Goal: Task Accomplishment & Management: Manage account settings

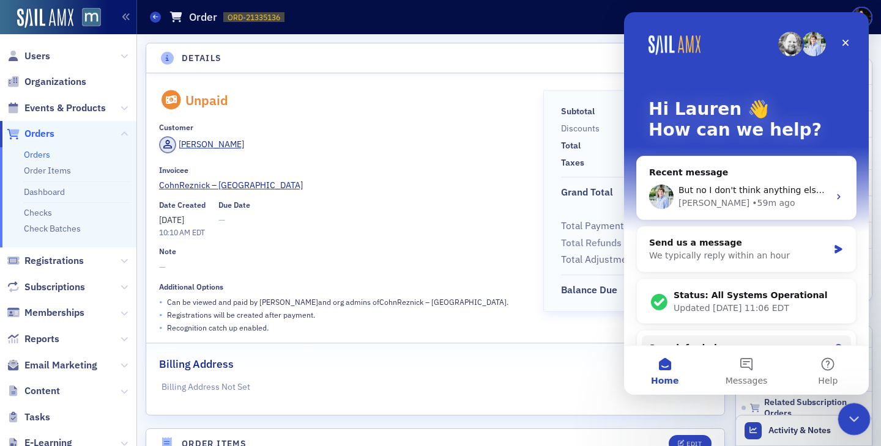
click at [843, 412] on div "Close Intercom Messenger" at bounding box center [851, 417] width 29 height 29
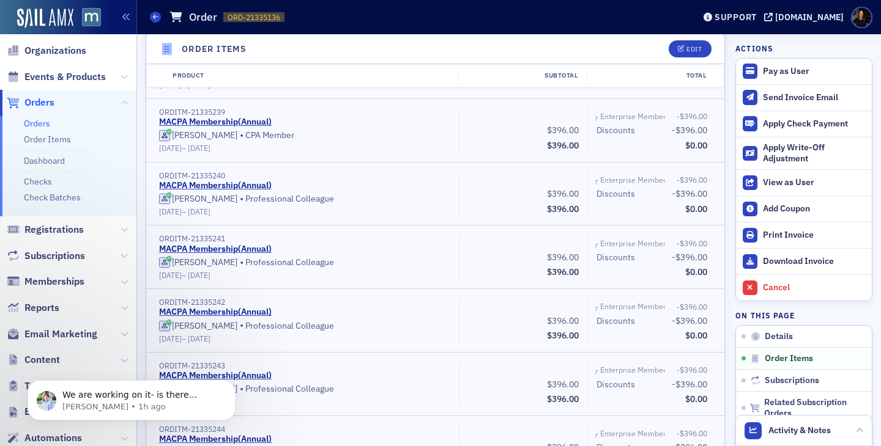
scroll to position [8, 0]
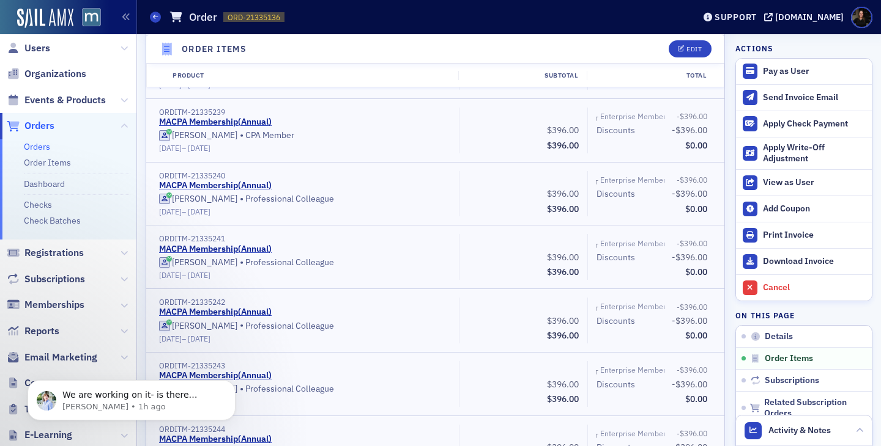
click at [40, 102] on span "Events & Products" at bounding box center [64, 100] width 81 height 13
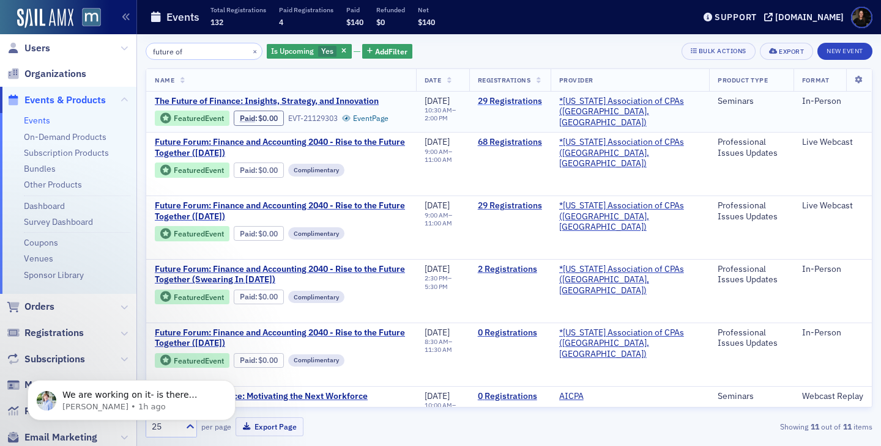
type input "future of"
click at [507, 100] on link "29 Registrations" at bounding box center [510, 101] width 64 height 11
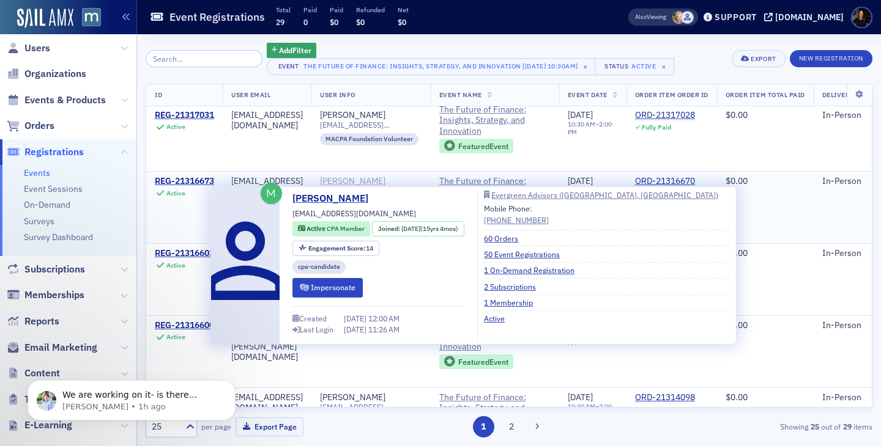
scroll to position [297, 0]
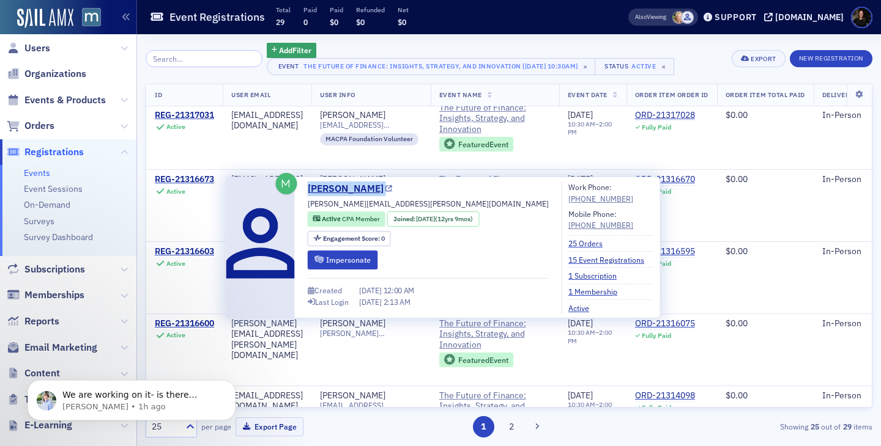
drag, startPoint x: 379, startPoint y: 194, endPoint x: 309, endPoint y: 187, distance: 70.7
click at [309, 187] on div "[PERSON_NAME] [PERSON_NAME][EMAIL_ADDRESS][PERSON_NAME][DOMAIN_NAME] Active CPA…" at bounding box center [428, 248] width 241 height 132
copy link "[PERSON_NAME]"
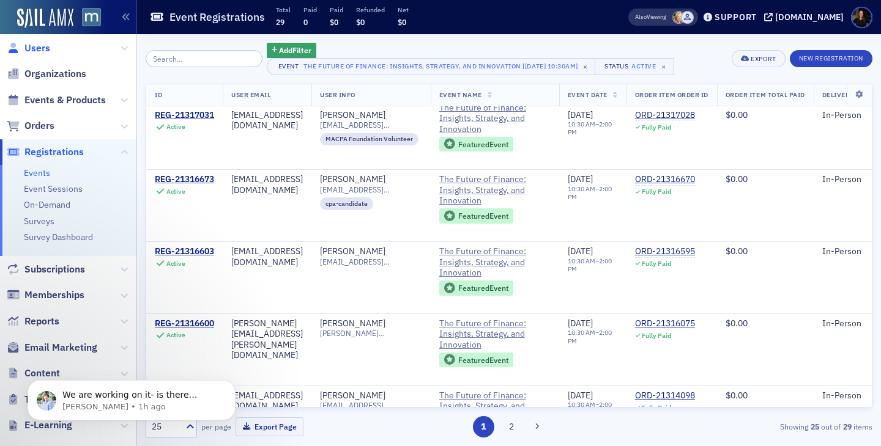
click at [40, 50] on span "Users" at bounding box center [37, 48] width 26 height 13
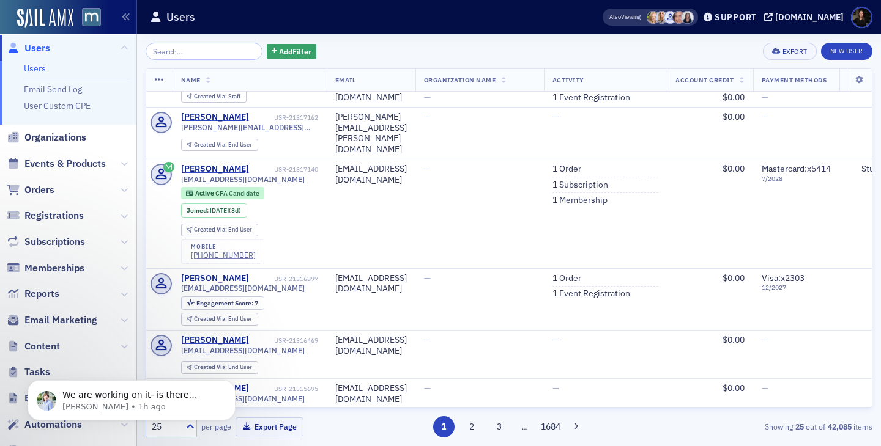
scroll to position [1232, 0]
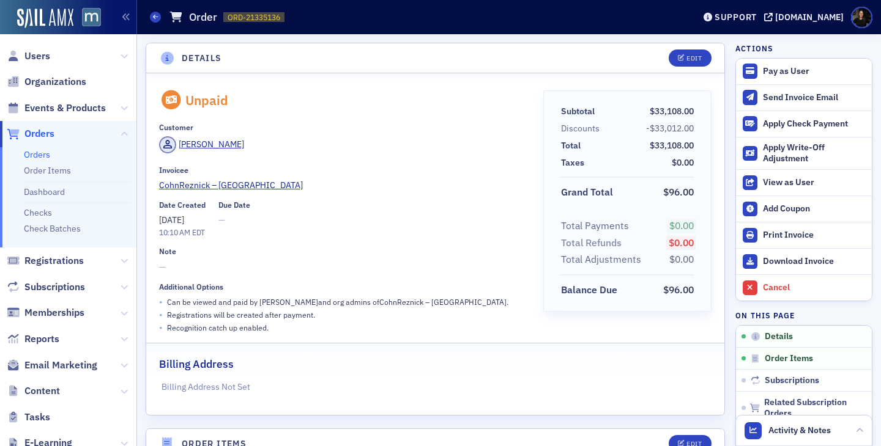
scroll to position [18848, 0]
click at [43, 136] on span "Orders" at bounding box center [39, 133] width 30 height 13
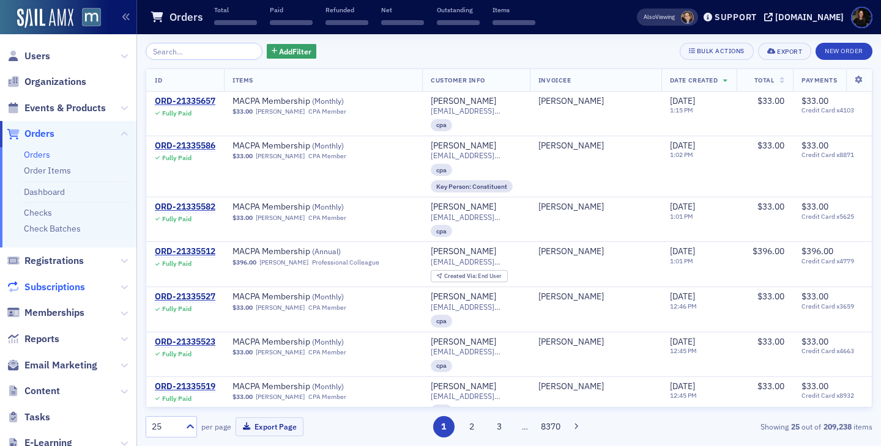
click at [63, 287] on span "Subscriptions" at bounding box center [54, 287] width 61 height 13
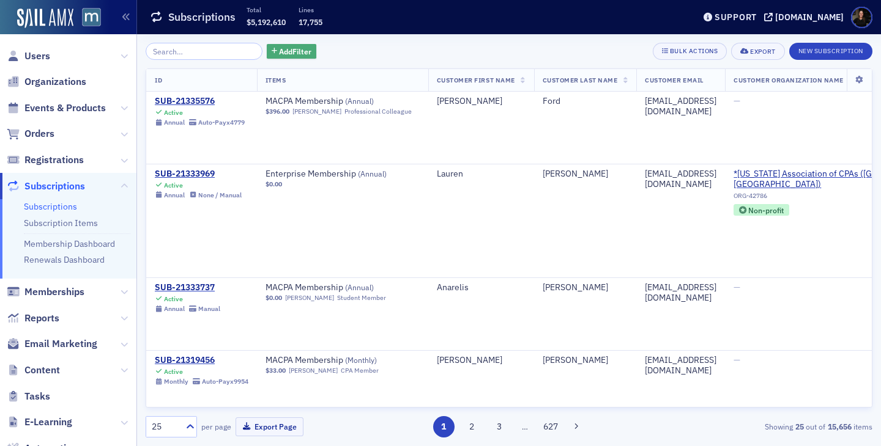
click at [283, 55] on span "Add Filter" at bounding box center [295, 51] width 32 height 11
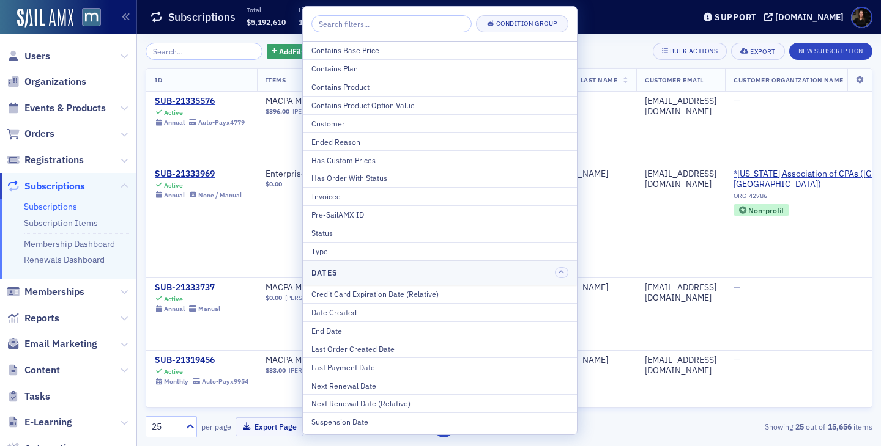
drag, startPoint x: 344, startPoint y: 73, endPoint x: 343, endPoint y: 86, distance: 13.0
click at [343, 87] on div "Contains Base Price Contains Plan Contains Product Contains Product Option Valu…" at bounding box center [440, 151] width 274 height 219
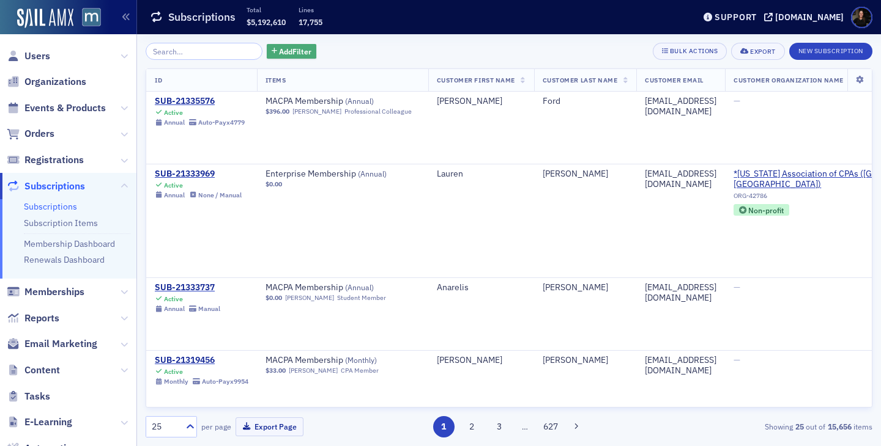
click at [279, 52] on span "Add Filter" at bounding box center [295, 51] width 32 height 11
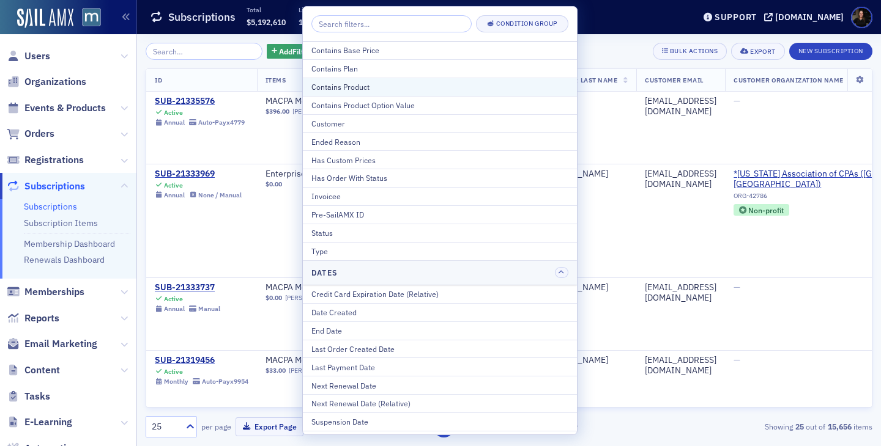
click at [319, 86] on div "Contains Product" at bounding box center [439, 86] width 257 height 11
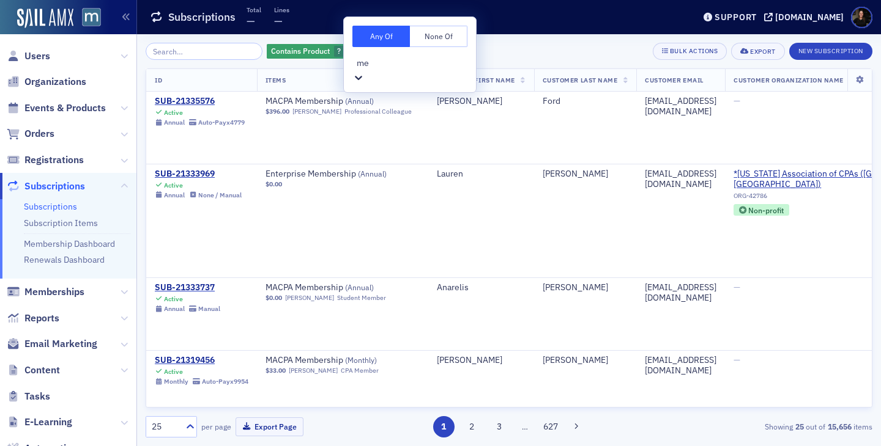
type input "mem"
click at [78, 446] on span "MACPA Membership" at bounding box center [39, 452] width 78 height 13
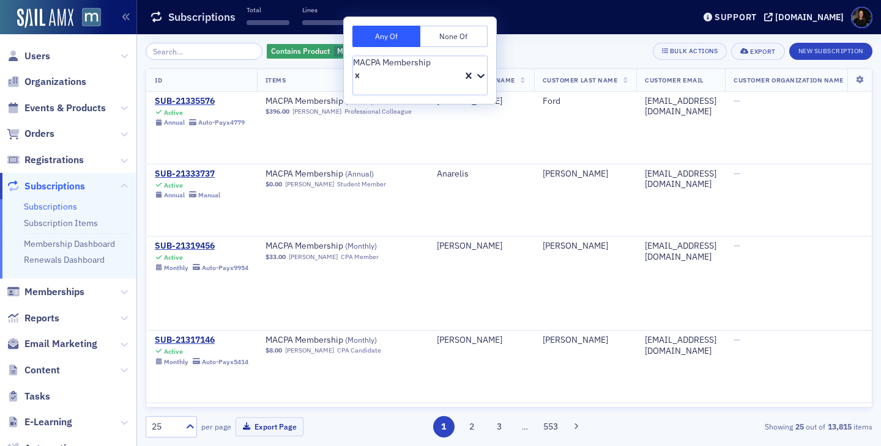
click at [503, 53] on div "Contains Product MACPA Membership Add Filter Bulk Actions Export New Subscripti…" at bounding box center [509, 51] width 727 height 17
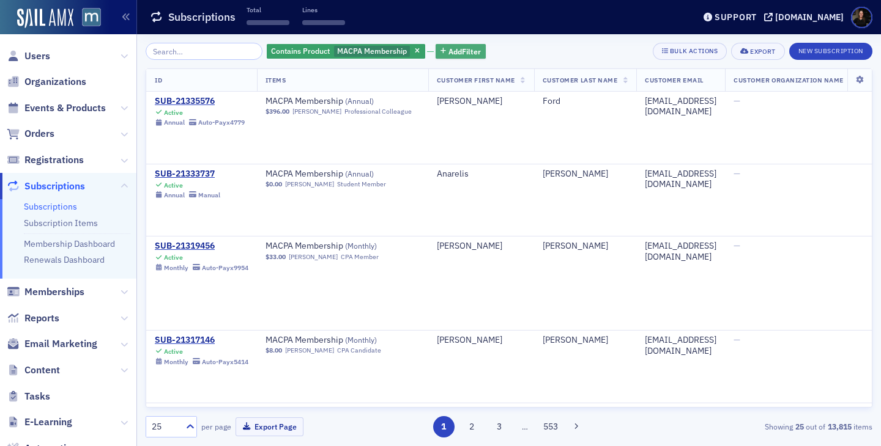
click at [440, 53] on icon "button" at bounding box center [443, 51] width 6 height 7
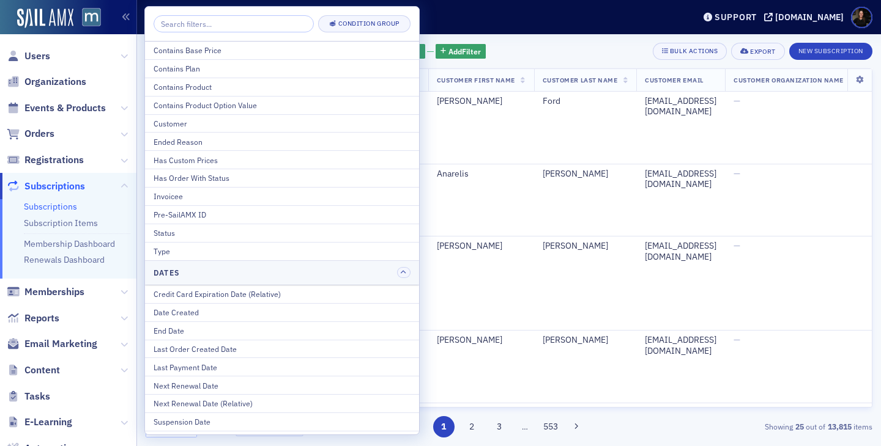
click at [225, 235] on div "Status" at bounding box center [282, 233] width 257 height 11
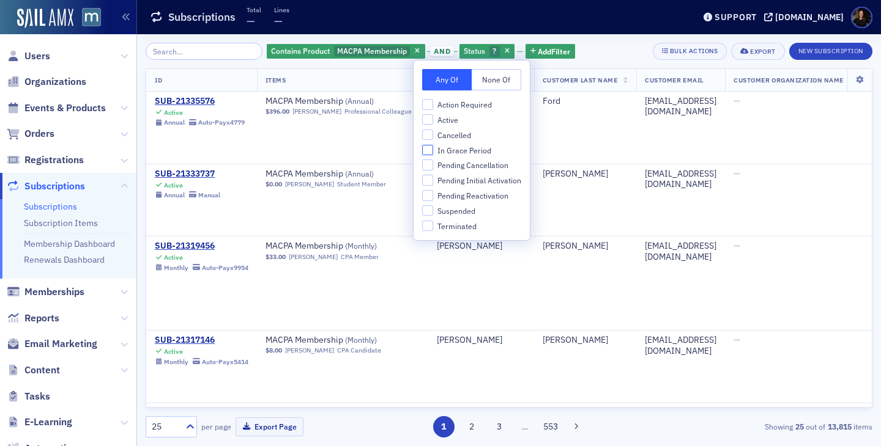
click at [426, 153] on input "In Grace Period" at bounding box center [427, 150] width 11 height 11
checkbox input "true"
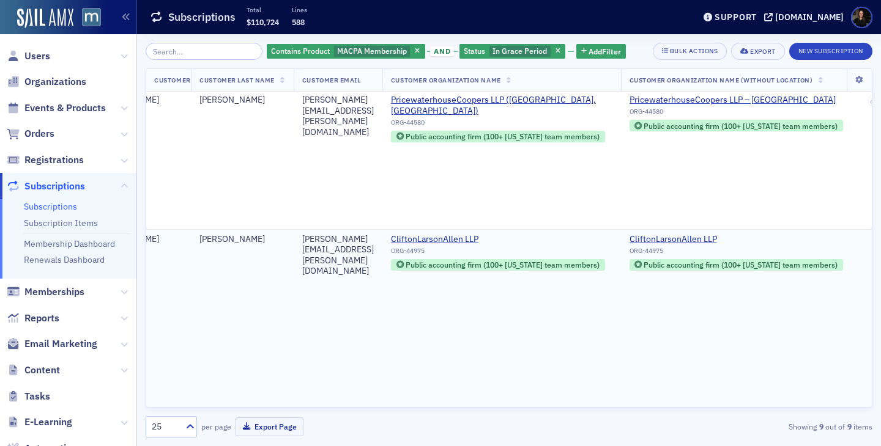
scroll to position [11974, 409]
